Goal: Task Accomplishment & Management: Manage account settings

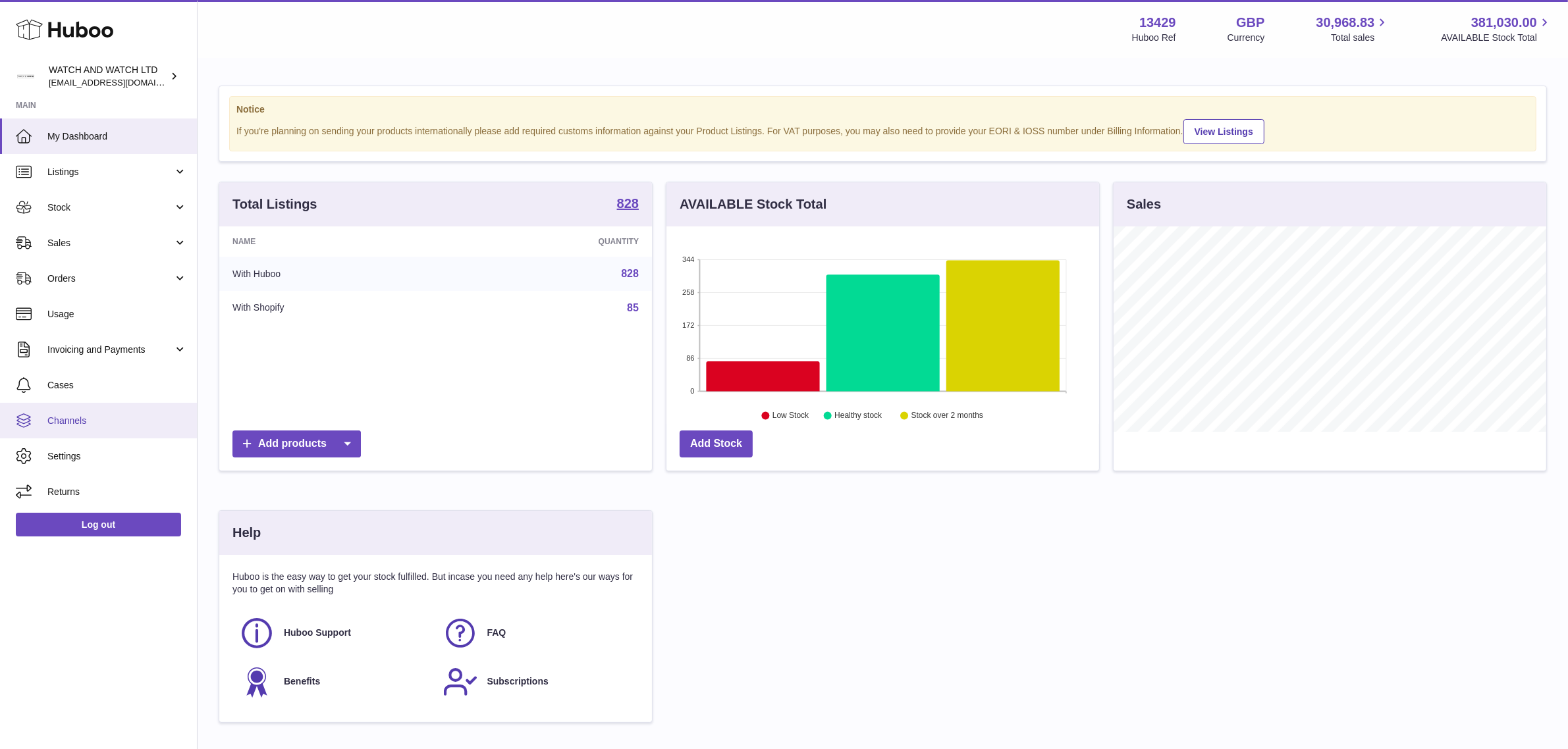
scroll to position [204, 433]
click at [1146, 18] on strong "13429" at bounding box center [1158, 22] width 37 height 18
drag, startPoint x: 1146, startPoint y: 18, endPoint x: 1304, endPoint y: 6, distance: 158.5
click at [1147, 18] on strong "13429" at bounding box center [1158, 22] width 37 height 18
copy strong "13429"
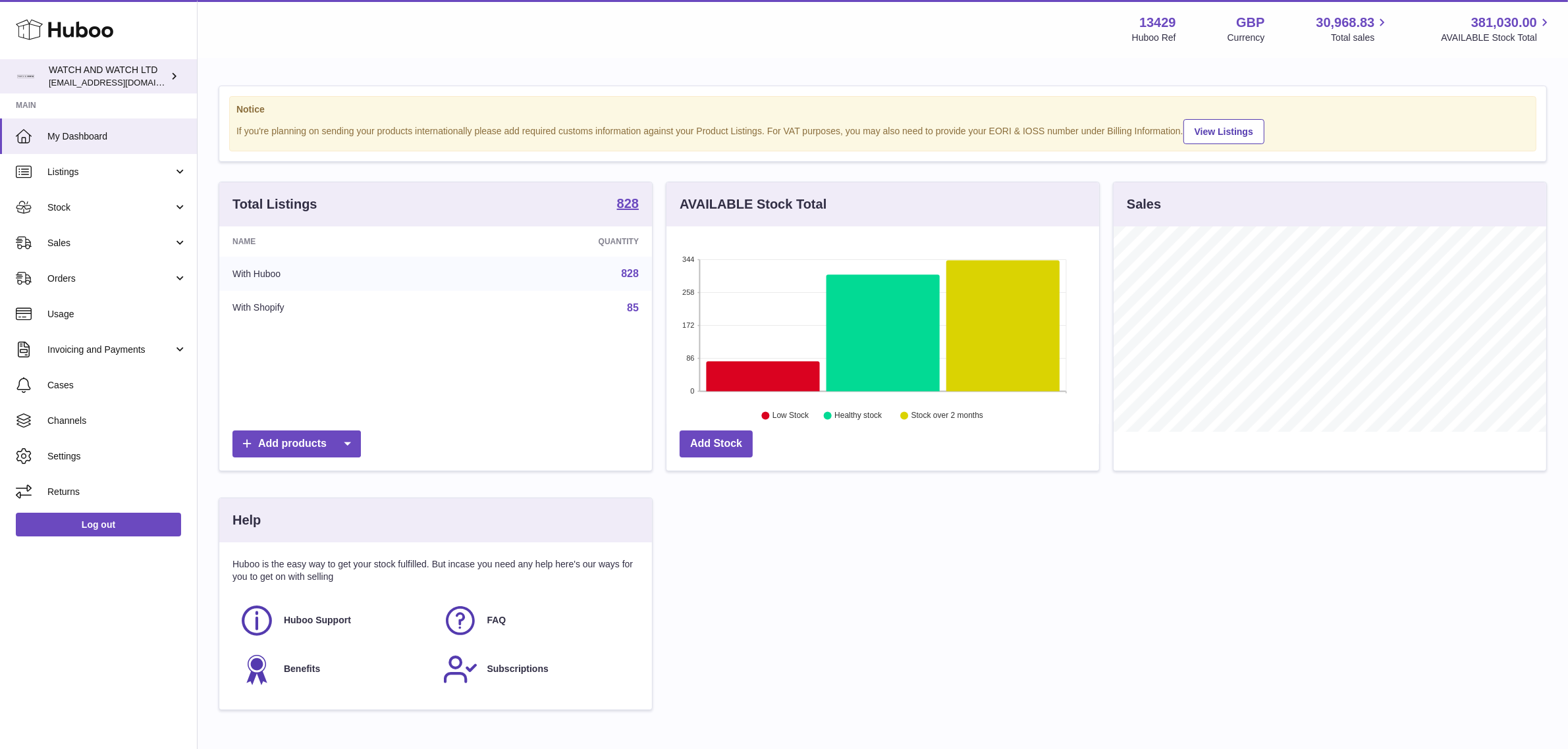
scroll to position [204, 433]
click at [114, 77] on span "[EMAIL_ADDRESS][DOMAIN_NAME]" at bounding box center [121, 82] width 145 height 11
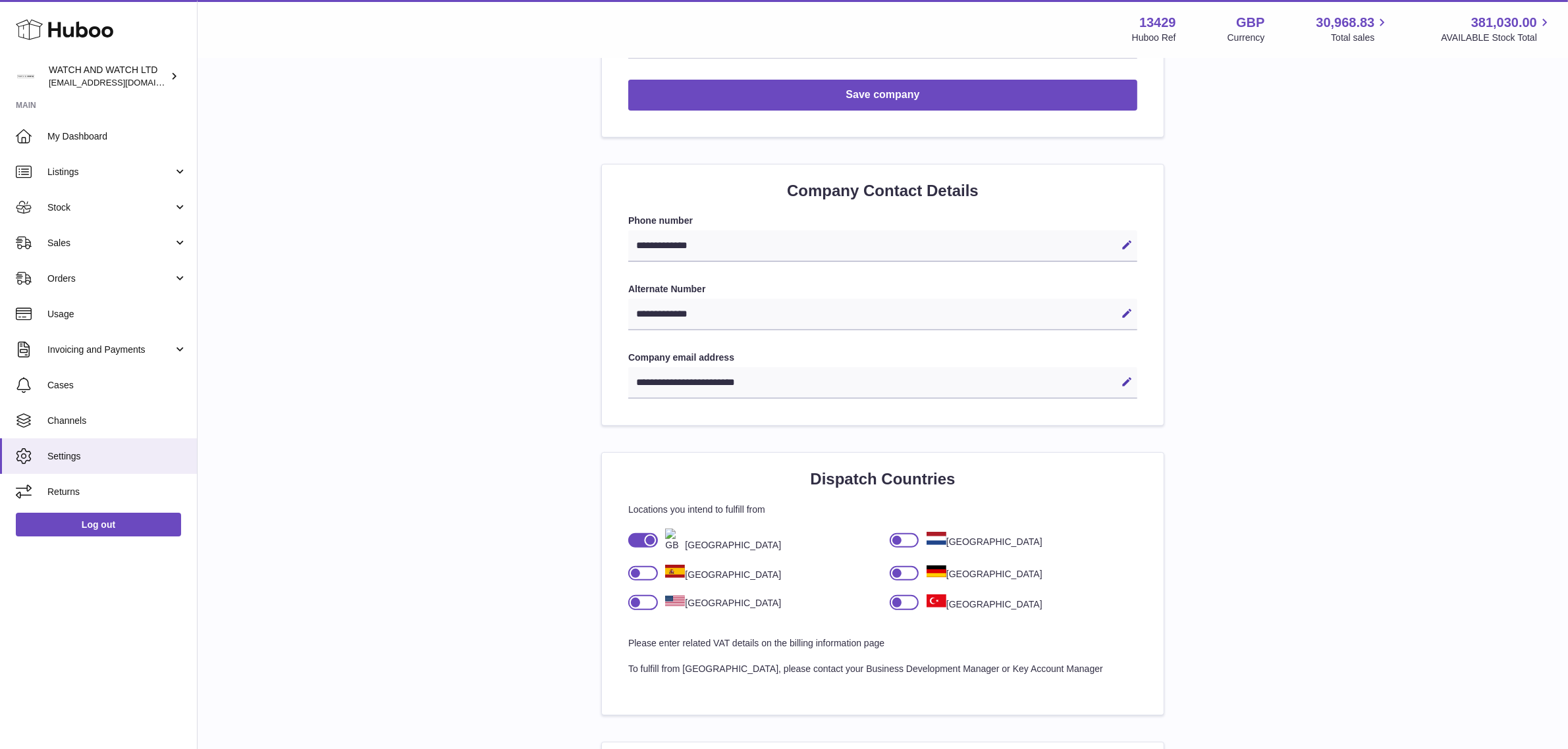
scroll to position [494, 0]
click at [905, 540] on div at bounding box center [905, 539] width 30 height 15
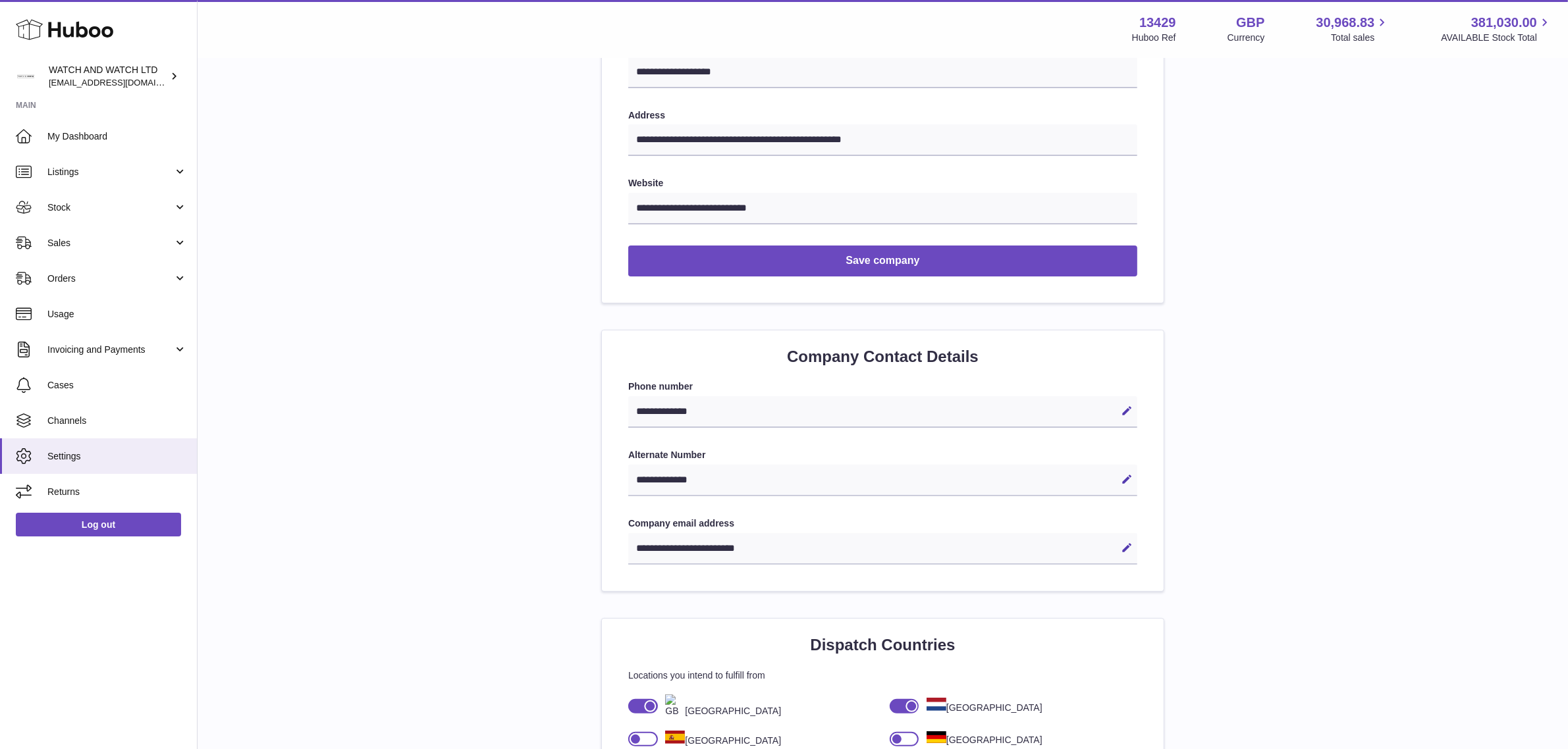
scroll to position [0, 0]
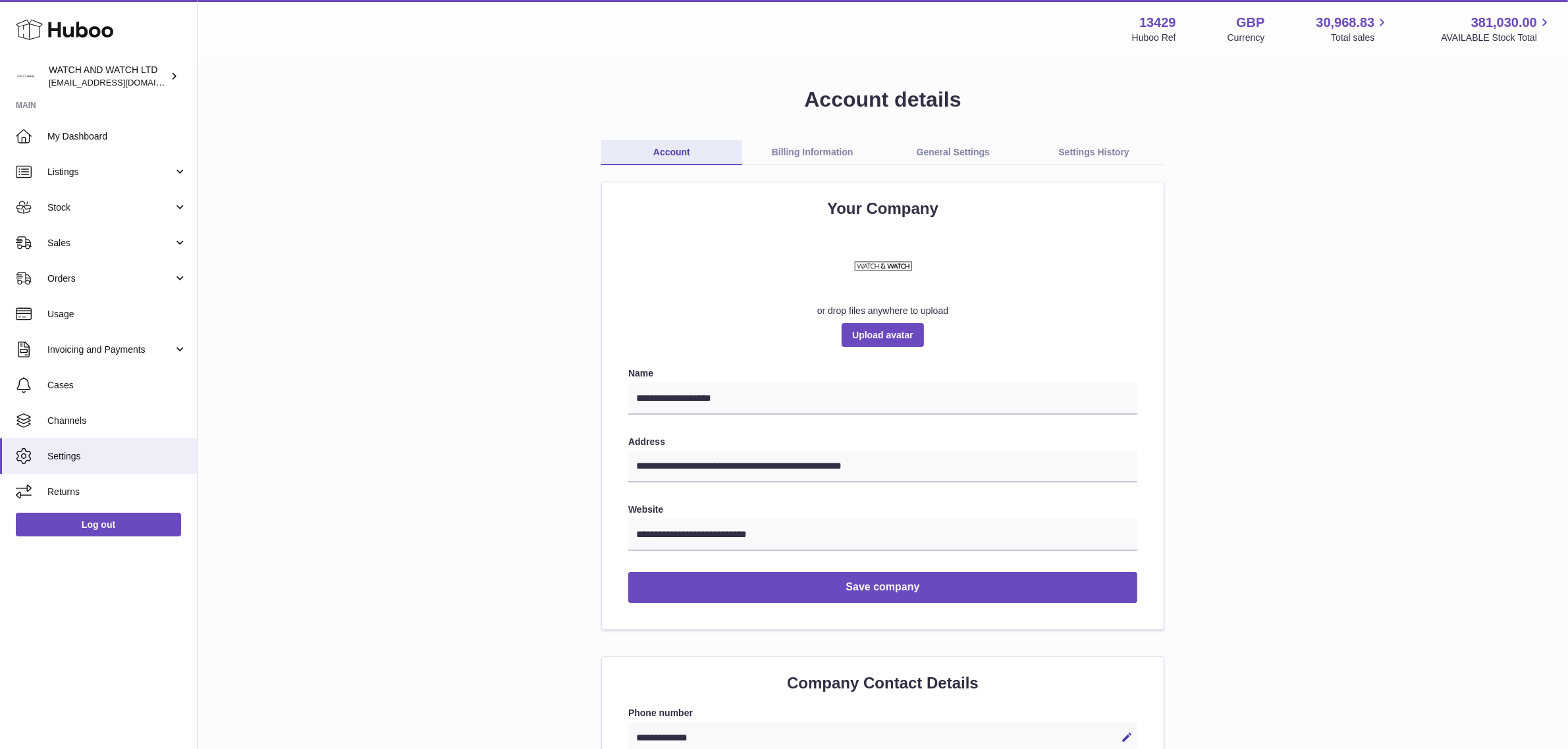
click at [833, 156] on link "Billing Information" at bounding box center [812, 153] width 141 height 25
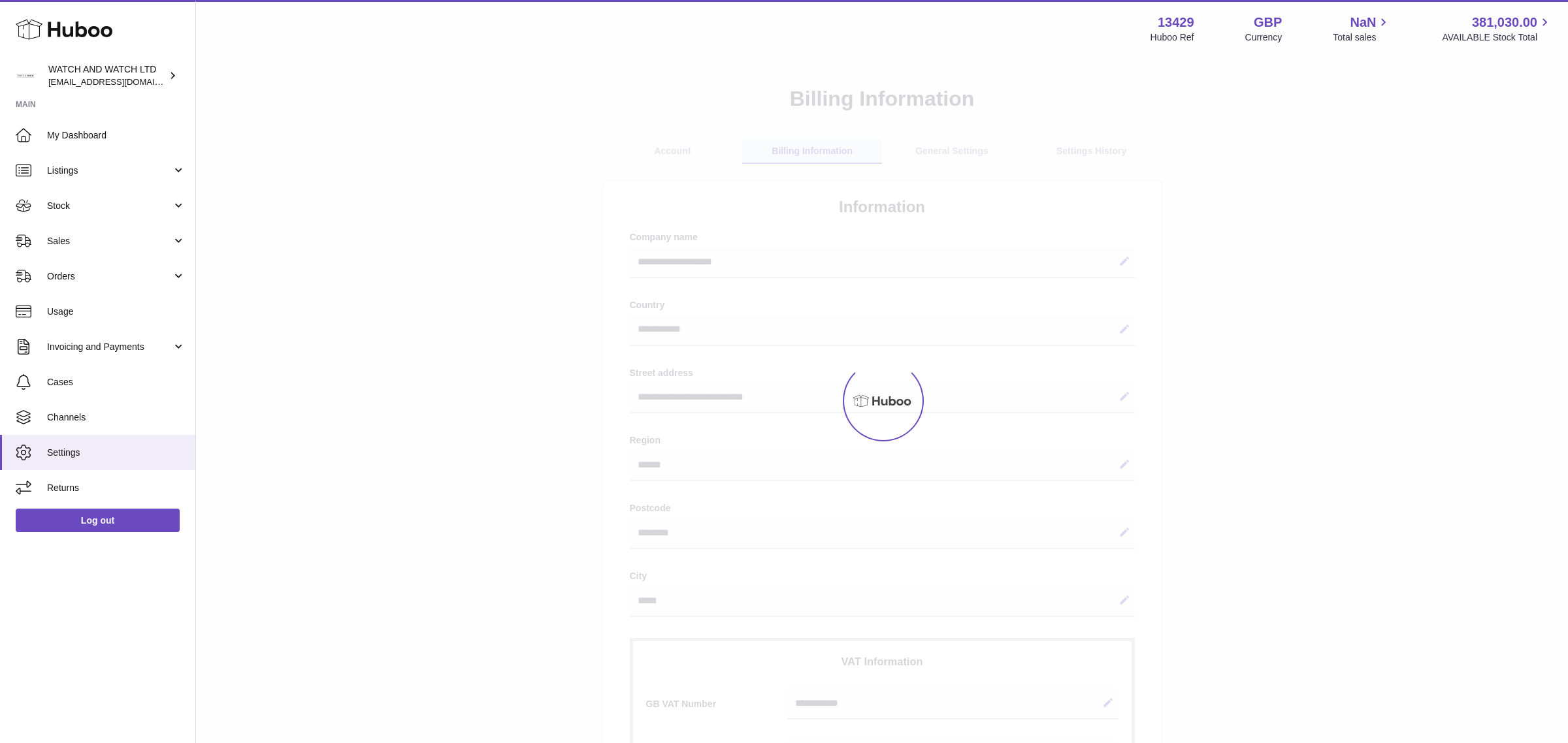
select select "**"
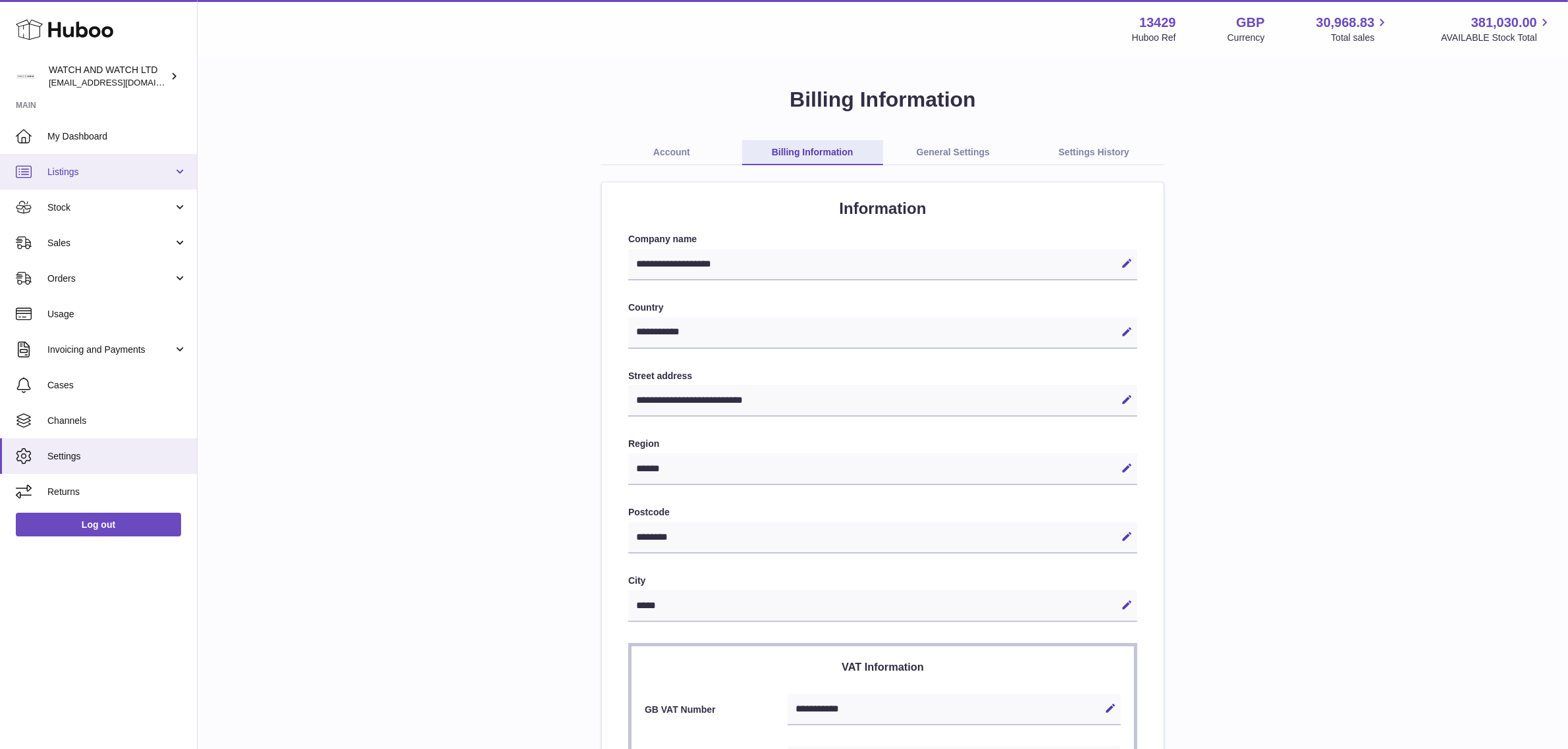
click at [110, 166] on span "Listings" at bounding box center [110, 172] width 126 height 13
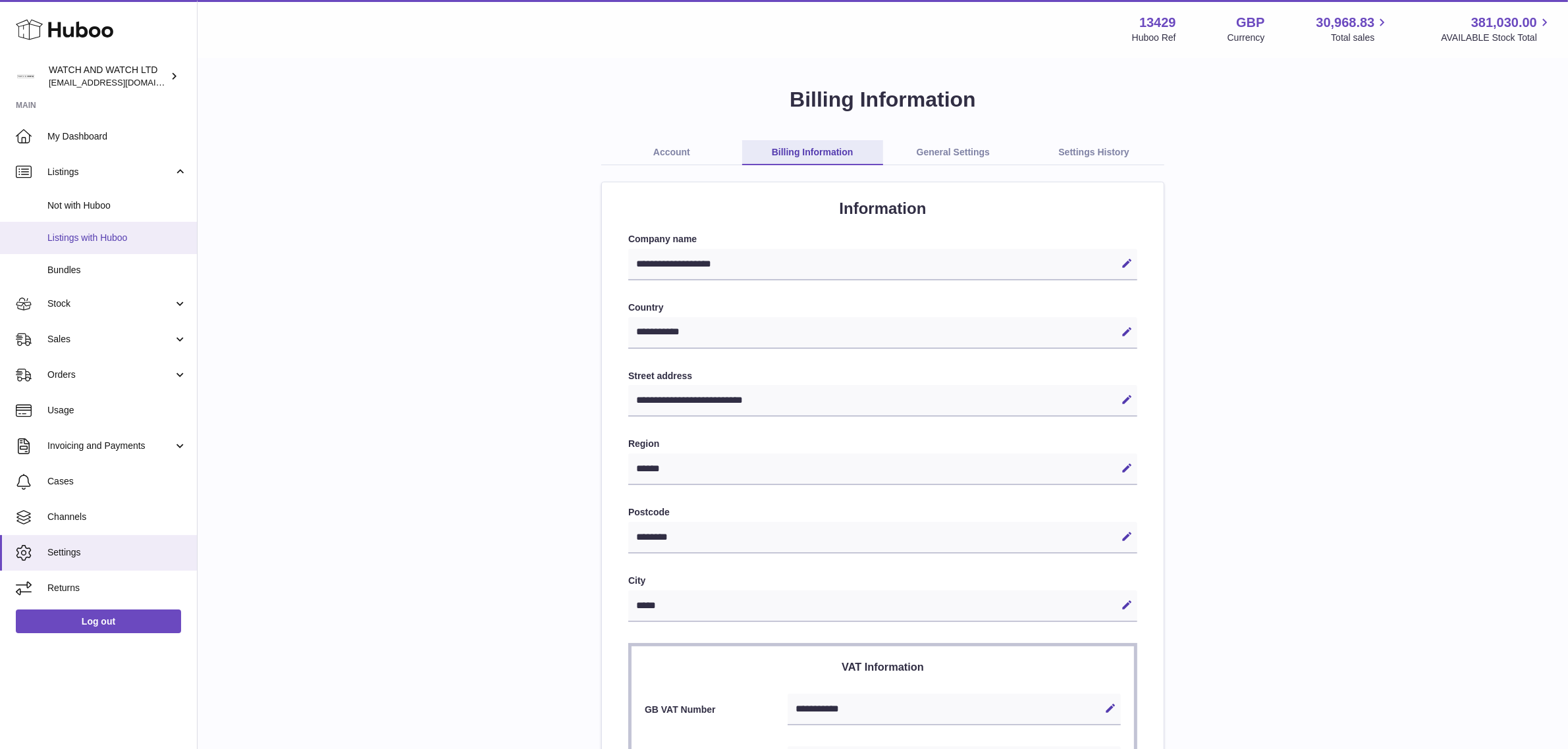
click at [117, 235] on span "Listings with Huboo" at bounding box center [117, 238] width 140 height 13
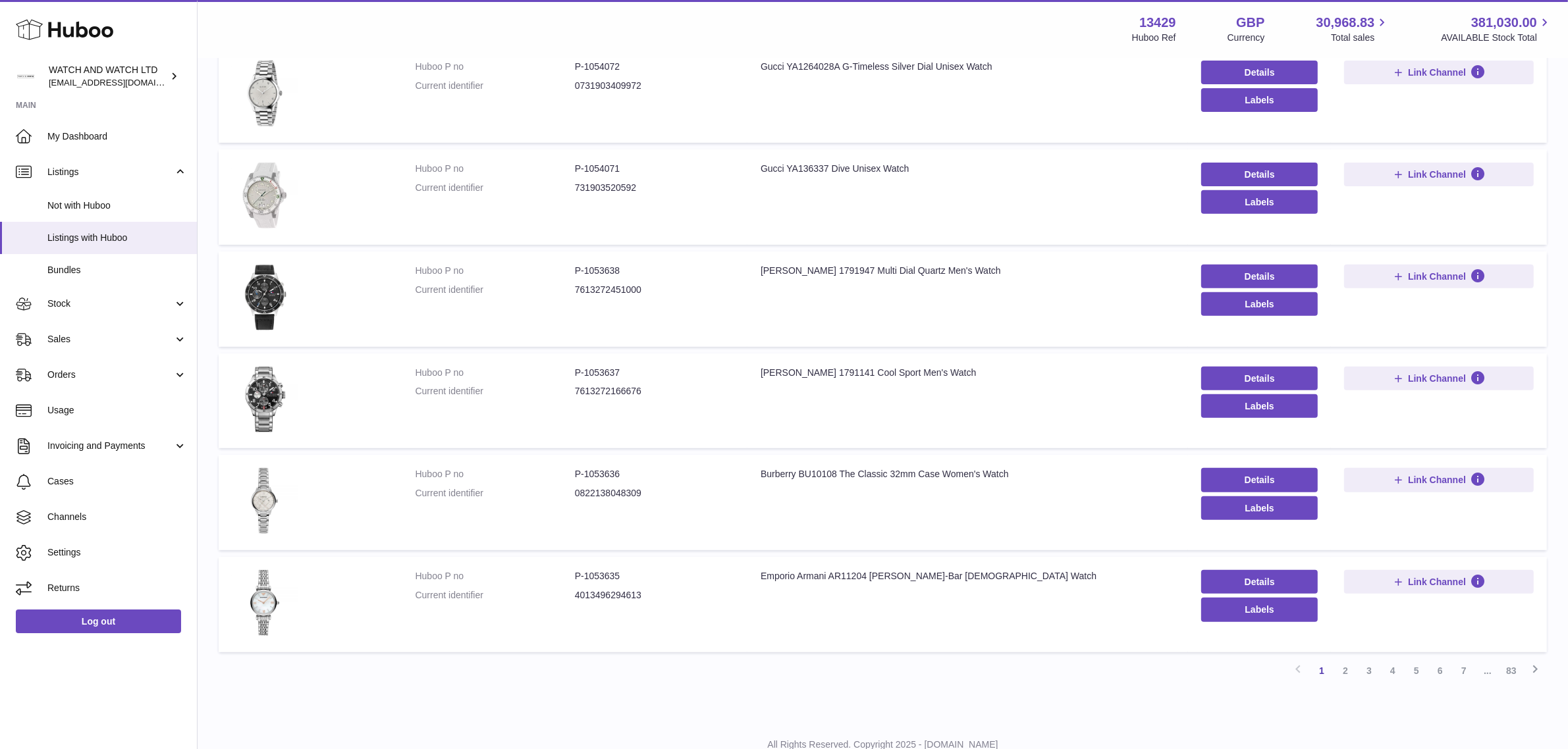
scroll to position [644, 0]
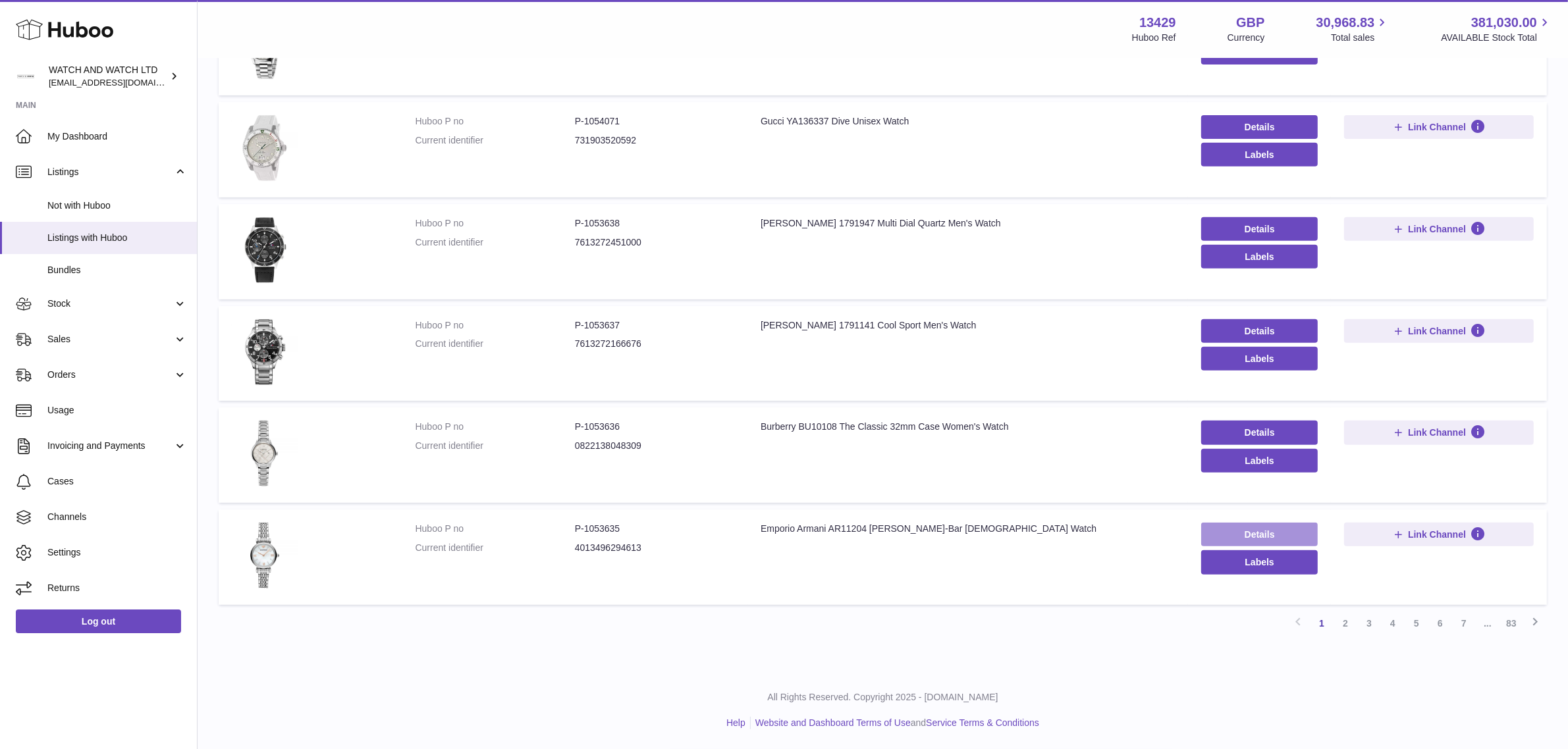
click at [1222, 526] on link "Details" at bounding box center [1259, 535] width 117 height 24
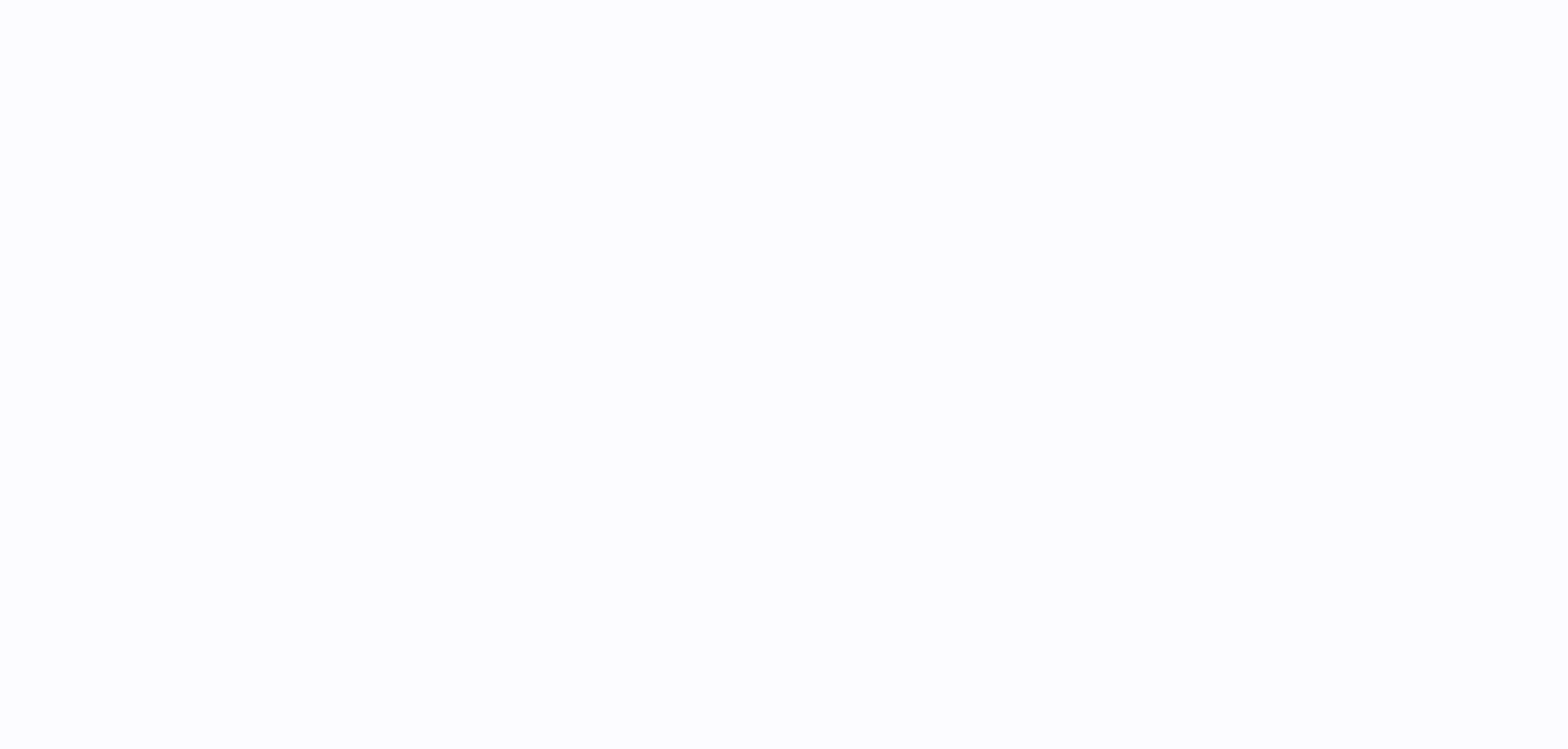
select select "**"
select select "****"
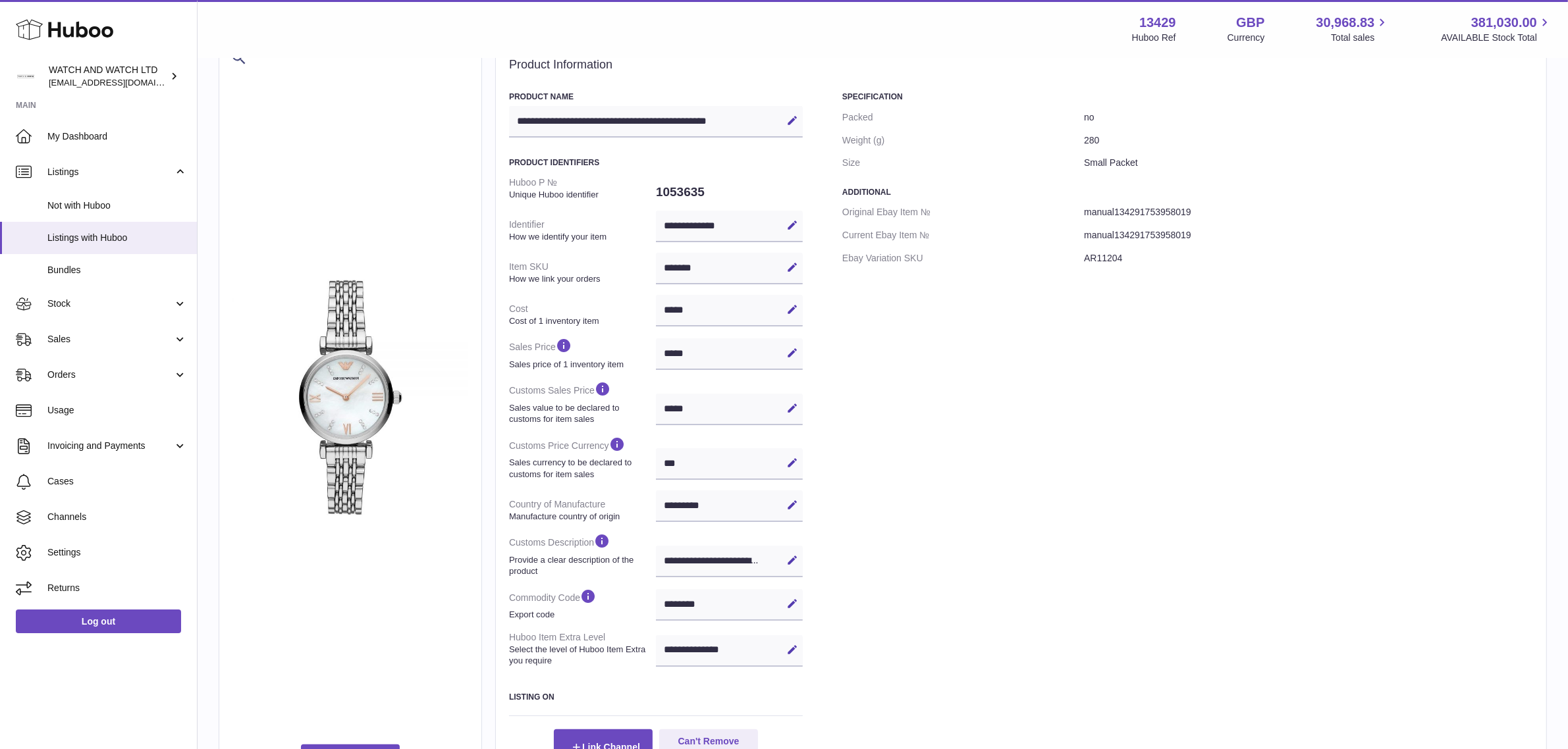
scroll to position [55, 0]
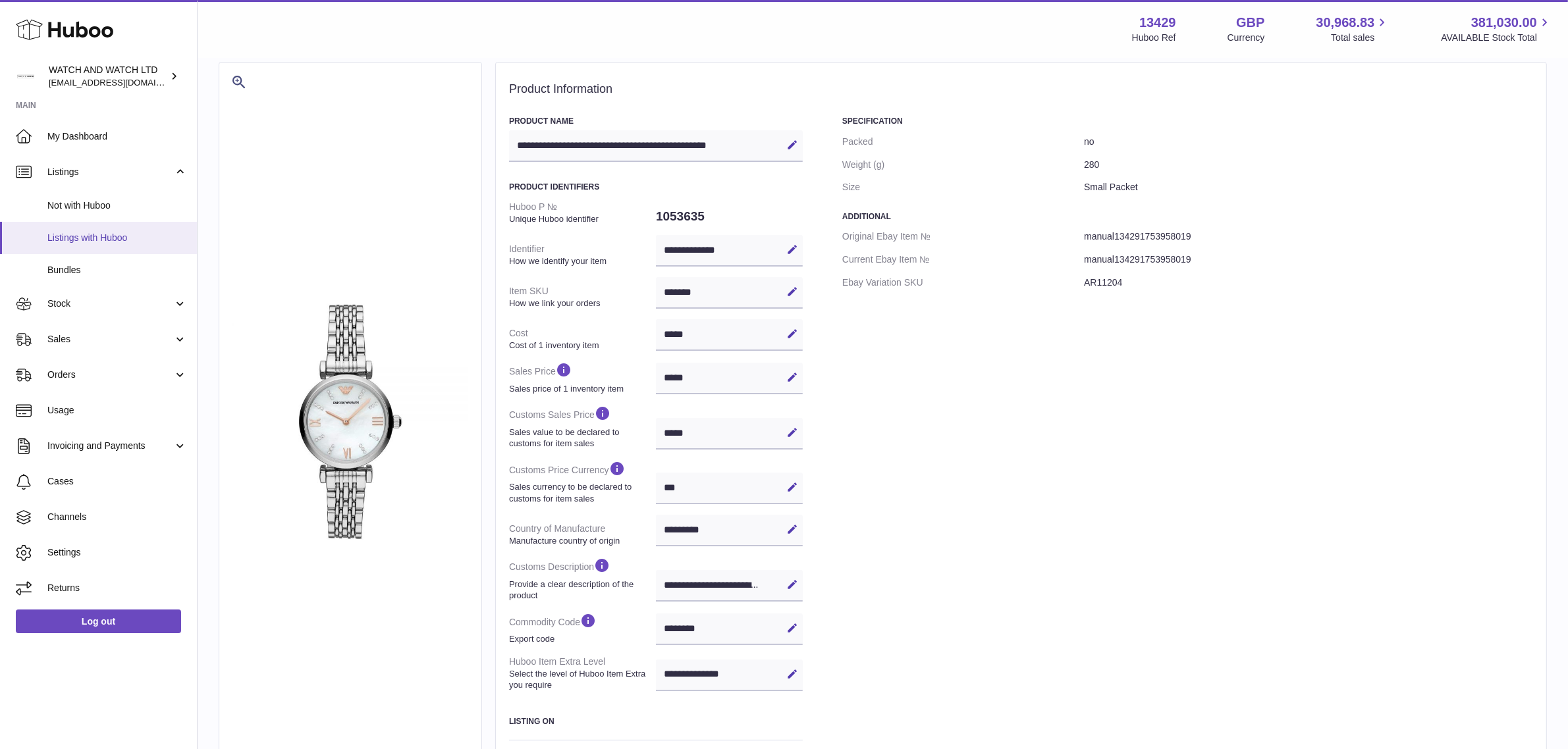
click at [173, 225] on link "Listings with Huboo" at bounding box center [98, 238] width 197 height 32
